Goal: Task Accomplishment & Management: Manage account settings

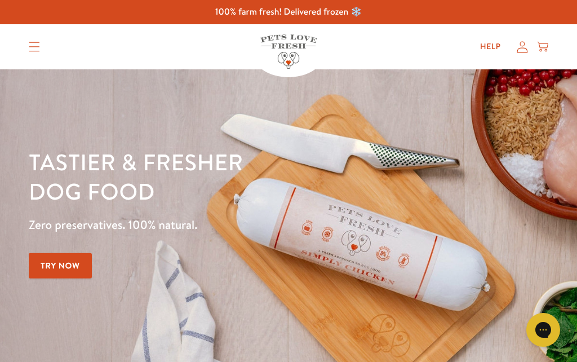
click at [520, 44] on icon at bounding box center [522, 46] width 11 height 11
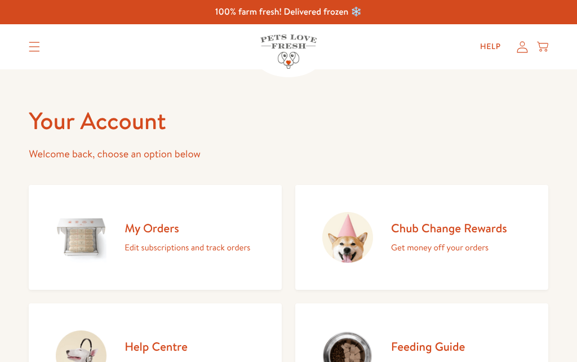
click at [183, 242] on p "Edit subscriptions and track orders" at bounding box center [188, 247] width 126 height 15
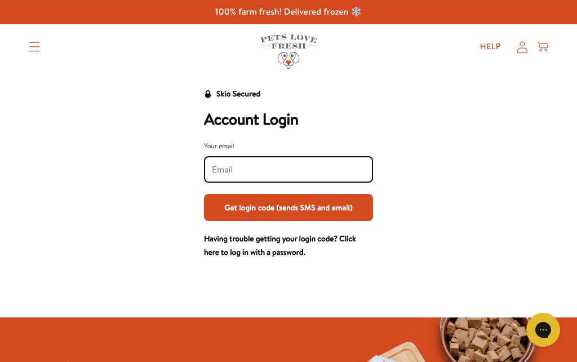
click at [319, 174] on input "Your email" at bounding box center [288, 169] width 153 height 12
type input "triciamwade@yahoo.co.uk"
click at [289, 212] on button "Get login code (sends SMS and email)" at bounding box center [288, 207] width 169 height 27
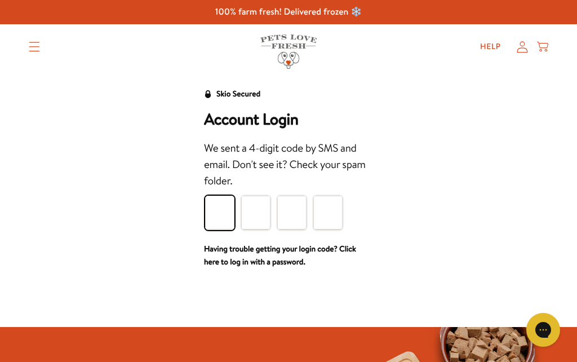
click at [221, 209] on input "Please enter your pin code" at bounding box center [219, 213] width 29 height 34
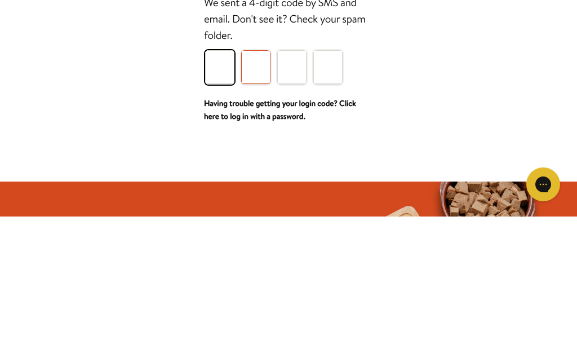
type input "5"
type input "3"
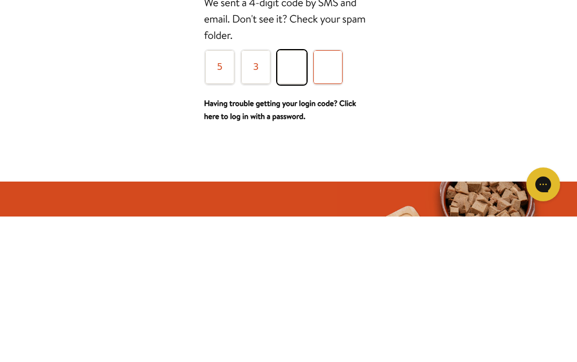
type input "4"
type input "7"
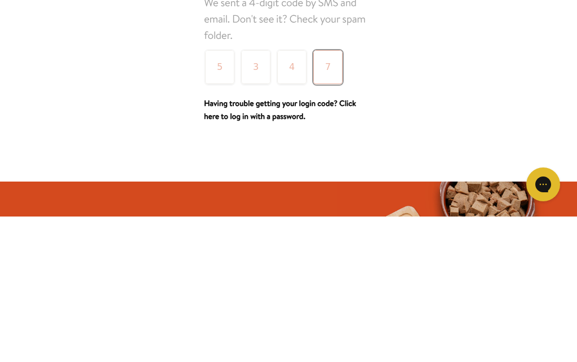
scroll to position [145, 0]
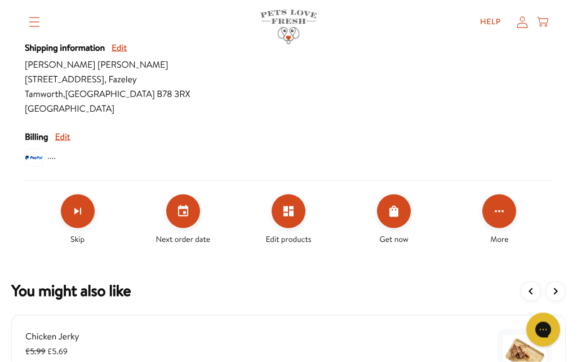
scroll to position [539, 0]
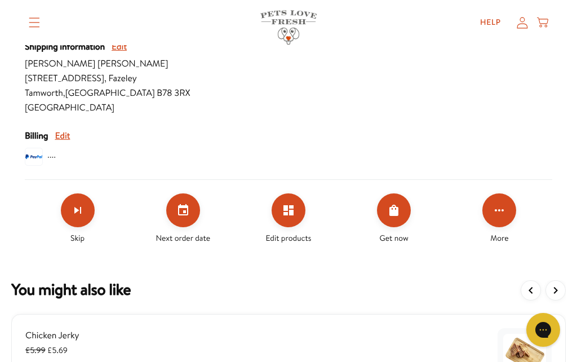
click at [291, 209] on icon "Edit products" at bounding box center [289, 210] width 10 height 10
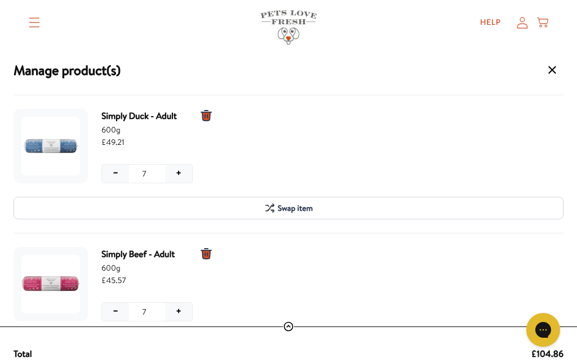
scroll to position [0, 0]
click at [286, 206] on span "Swap item" at bounding box center [295, 208] width 35 height 12
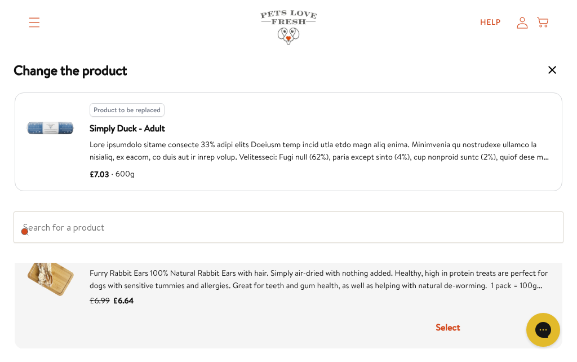
scroll to position [1537, 0]
click at [553, 74] on icon "Change product drawer" at bounding box center [553, 70] width 14 height 14
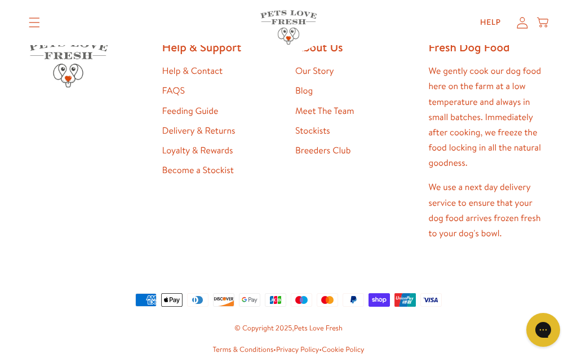
click at [37, 22] on icon "Translation missing: en.sections.header.menu" at bounding box center [34, 22] width 11 height 10
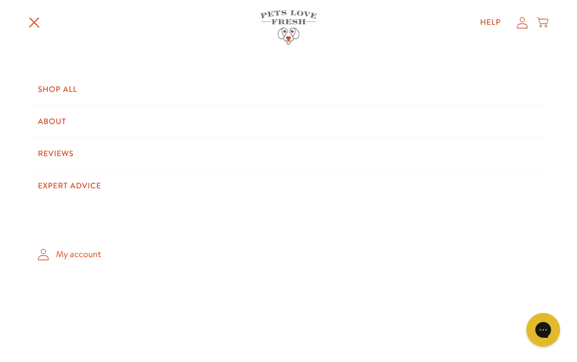
click at [64, 89] on link "Shop All" at bounding box center [289, 90] width 520 height 32
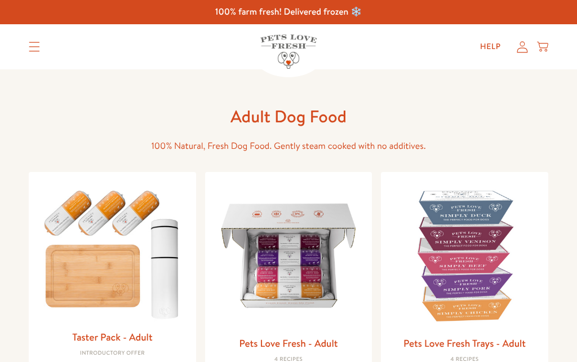
click at [329, 271] on img at bounding box center [288, 255] width 149 height 149
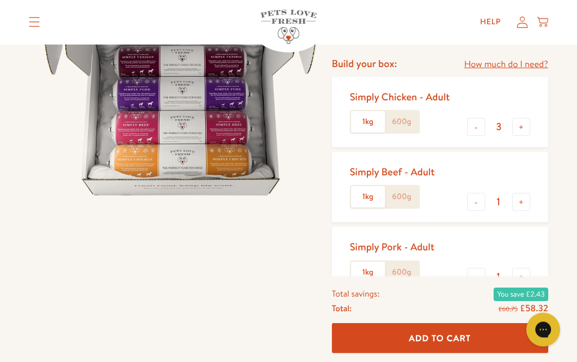
scroll to position [135, 0]
